Goal: Find specific page/section: Find specific page/section

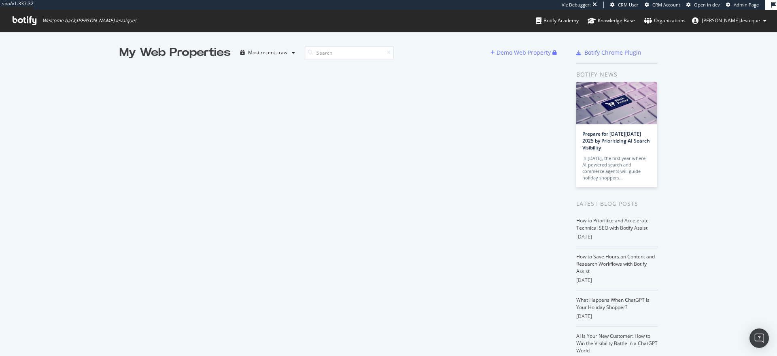
scroll to position [350, 765]
click at [32, 25] on icon at bounding box center [25, 20] width 24 height 9
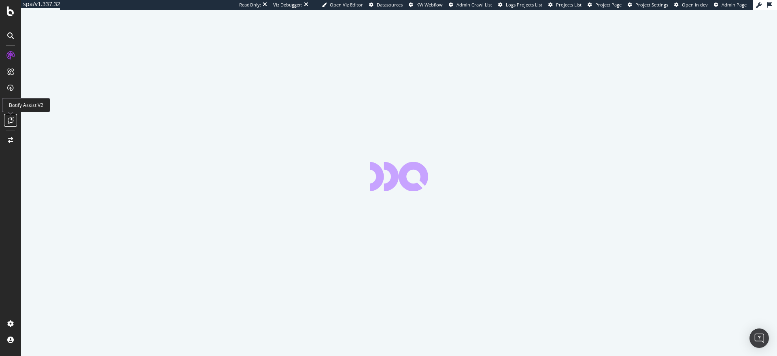
click at [6, 120] on div at bounding box center [10, 120] width 13 height 13
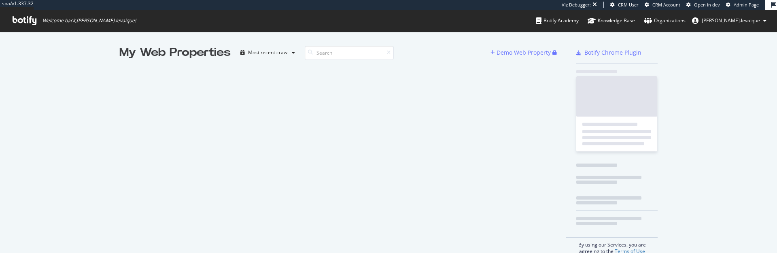
scroll to position [247, 765]
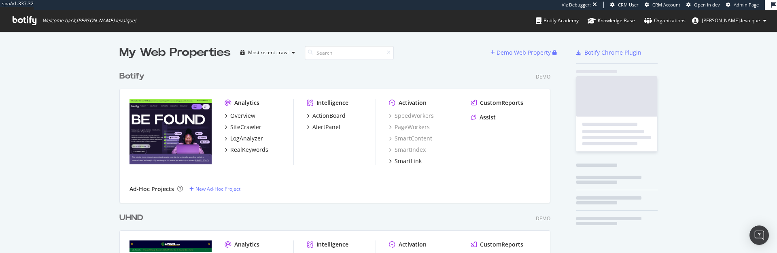
scroll to position [1984, 432]
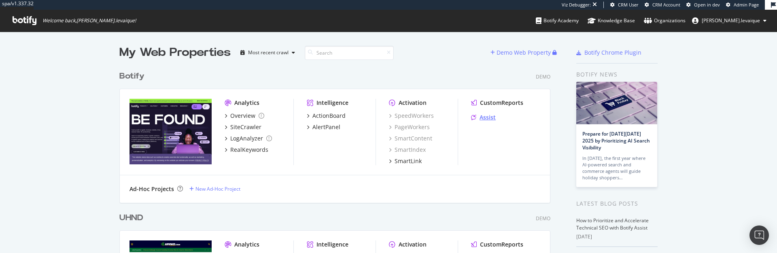
click at [483, 116] on div "Assist" at bounding box center [488, 117] width 16 height 8
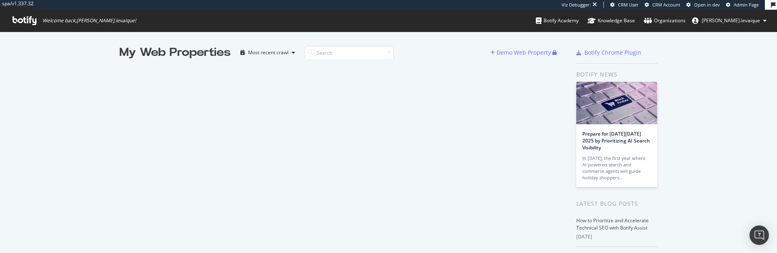
scroll to position [247, 765]
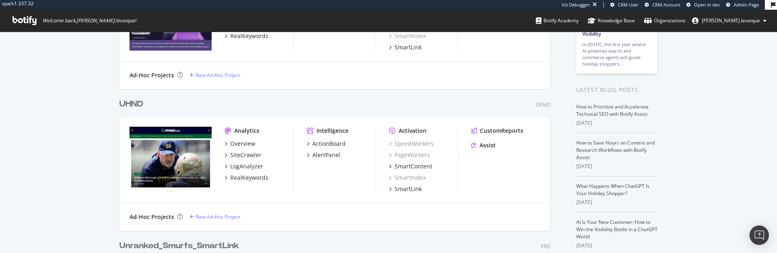
scroll to position [2114, 432]
click at [486, 149] on div "Assist" at bounding box center [488, 145] width 16 height 8
